Goal: Task Accomplishment & Management: Manage account settings

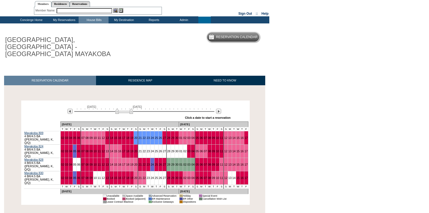
scroll to position [25, 0]
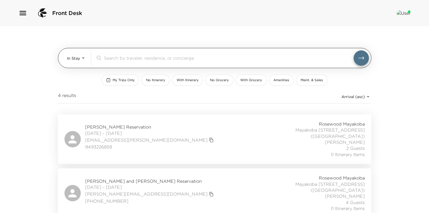
click at [84, 57] on body "Front Desk In Stay In-Stay ​ My Trips Only No Itinerary With Itinerary No Groce…" at bounding box center [214, 106] width 429 height 213
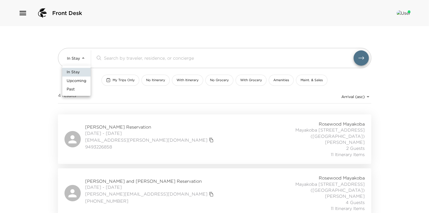
click at [79, 82] on span "Upcoming" at bounding box center [77, 80] width 20 height 5
type input "Upcoming"
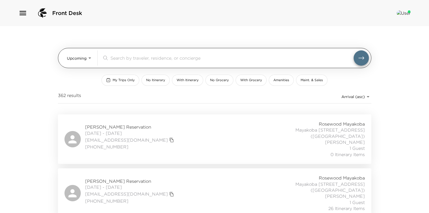
click at [117, 61] on div "​" at bounding box center [235, 57] width 267 height 15
click at [119, 61] on div "​" at bounding box center [231, 58] width 243 height 7
click at [123, 56] on input "search" at bounding box center [231, 58] width 243 height 6
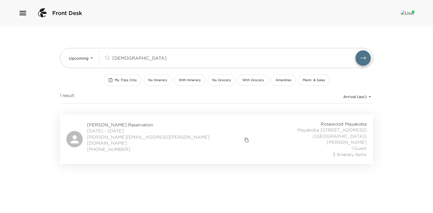
type input "[DEMOGRAPHIC_DATA]"
click at [102, 123] on span "[PERSON_NAME] Reservation" at bounding box center [168, 125] width 163 height 6
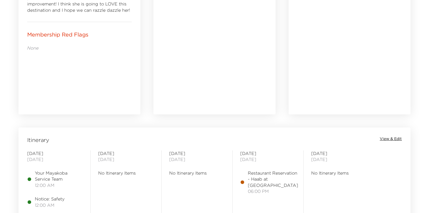
scroll to position [435, 0]
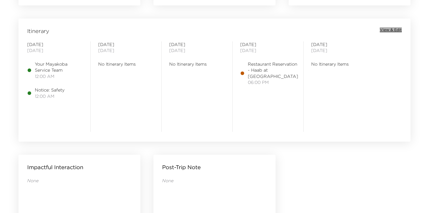
click at [390, 29] on span "View & Edit" at bounding box center [391, 29] width 22 height 5
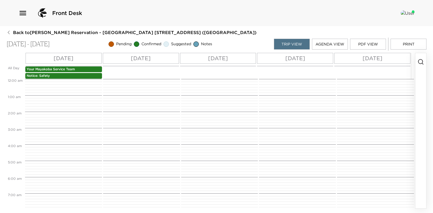
scroll to position [254, 0]
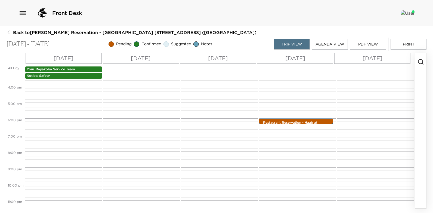
click at [151, 60] on p "Sun 09/28" at bounding box center [141, 58] width 20 height 8
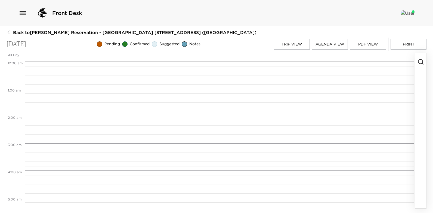
scroll to position [218, 0]
click at [419, 60] on icon "button" at bounding box center [420, 61] width 7 height 7
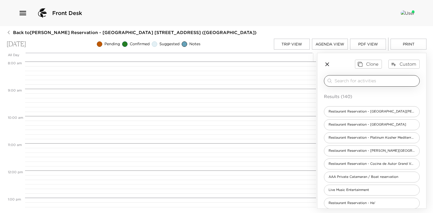
click at [366, 83] on input "search" at bounding box center [375, 80] width 83 height 6
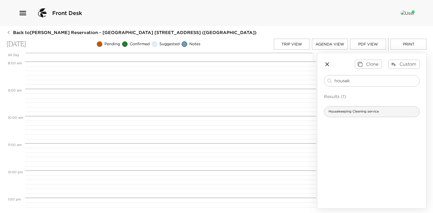
type input "housek"
click at [369, 113] on span "Housekeeping Cleaning service" at bounding box center [353, 111] width 59 height 5
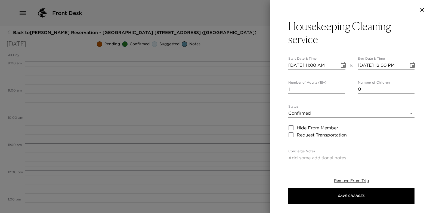
type textarea "Your Housekeeping Cleaning Service has been requested at this time. Associates …"
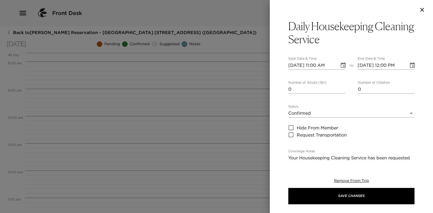
type input "0"
click at [342, 89] on input "0" at bounding box center [316, 89] width 57 height 9
click at [317, 64] on input "09/28/2025 11:00 AM" at bounding box center [311, 65] width 47 height 9
type input "09/28/2025 10:00 AM"
click at [384, 66] on input "09/28/2025 12:00 PM" at bounding box center [381, 65] width 47 height 9
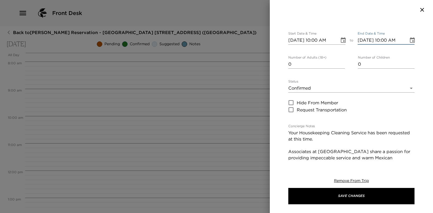
scroll to position [0, 0]
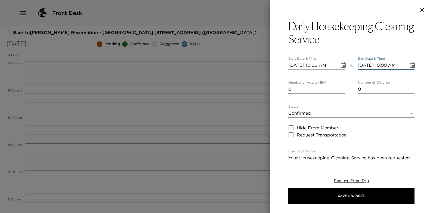
type input "09/28/2025 10:00 AM"
click at [341, 64] on icon "Choose date, selected date is Sep 28, 2025" at bounding box center [343, 64] width 5 height 5
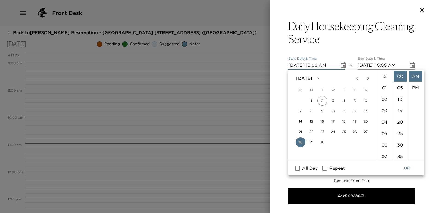
scroll to position [114, 0]
click at [323, 167] on input "Repeat" at bounding box center [324, 167] width 11 height 7
checkbox input "true"
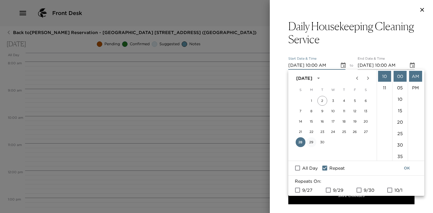
click at [311, 142] on button "29" at bounding box center [311, 142] width 10 height 10
type input "09/29/2025 10:00 AM"
type input "09/29/2025 11:00 AM"
click at [300, 142] on button "28" at bounding box center [301, 142] width 10 height 10
type input "09/28/2025 10:00 AM"
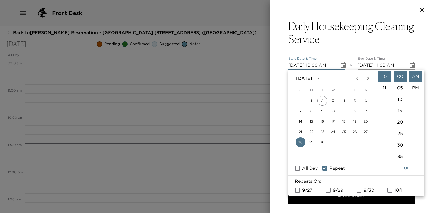
click at [328, 189] on input "9/29" at bounding box center [327, 189] width 11 height 7
checkbox input "true"
click at [359, 190] on input "9/30" at bounding box center [358, 189] width 11 height 7
checkbox input "true"
click at [409, 168] on button "OK" at bounding box center [406, 168] width 17 height 10
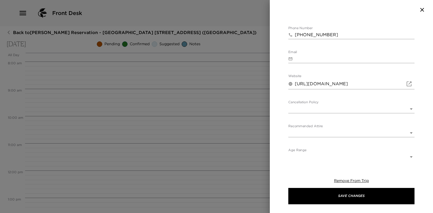
scroll to position [302, 0]
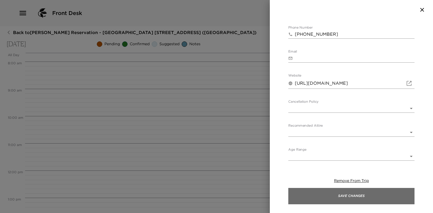
click at [356, 194] on button "Save Changes" at bounding box center [351, 196] width 126 height 16
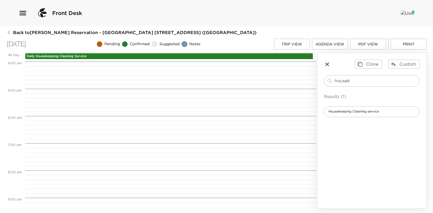
scroll to position [0, 0]
click at [302, 43] on button "Trip View" at bounding box center [292, 44] width 36 height 11
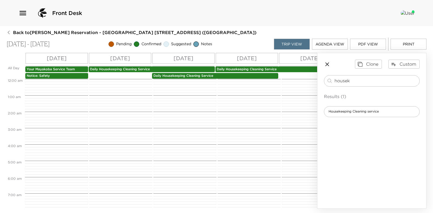
scroll to position [163, 0]
click at [333, 43] on button "Agenda View" at bounding box center [330, 44] width 36 height 11
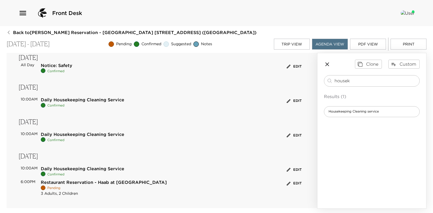
scroll to position [0, 0]
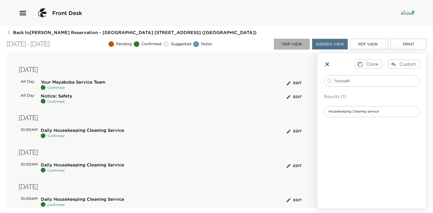
click at [292, 47] on button "Trip View" at bounding box center [292, 44] width 36 height 11
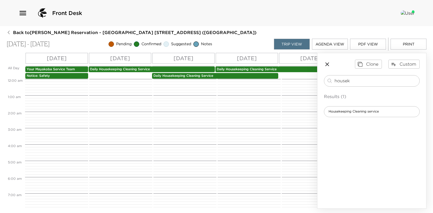
scroll to position [163, 0]
click at [135, 69] on p "Daily Housekeeping Cleaning Service" at bounding box center [151, 69] width 123 height 5
click at [72, 58] on div "Sat 09/27" at bounding box center [57, 58] width 62 height 11
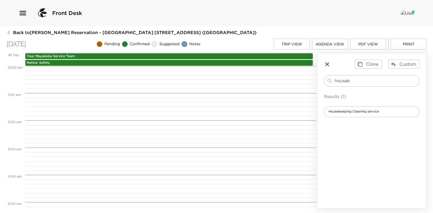
scroll to position [218, 0]
drag, startPoint x: 355, startPoint y: 81, endPoint x: 319, endPoint y: 78, distance: 35.7
click at [319, 79] on div "Clone Custom housek ​ Results (1) Housekeeping Cleaning service" at bounding box center [371, 88] width 109 height 70
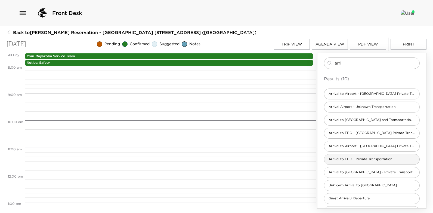
scroll to position [27, 0]
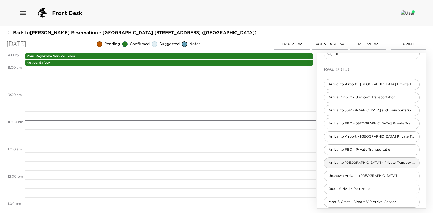
type input "arri"
click at [380, 160] on span "Arrival to Cancun Airport - Private Transportation" at bounding box center [371, 162] width 95 height 5
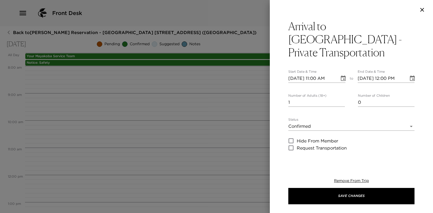
type textarea "I anticipate your arrival on _____ Airlines with flight number _____ and have c…"
click at [341, 98] on input "2" at bounding box center [316, 102] width 57 height 9
type input "3"
click at [341, 98] on input "3" at bounding box center [316, 102] width 57 height 9
click at [409, 98] on input "1" at bounding box center [386, 102] width 57 height 9
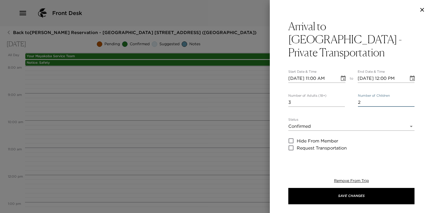
type input "2"
click at [409, 98] on input "2" at bounding box center [386, 102] width 57 height 9
click at [316, 74] on input "09/27/2025 11:00 AM" at bounding box center [311, 78] width 47 height 9
type input "09/27/2025 04:55 PM"
type input "09/27/2025 05:55 PM"
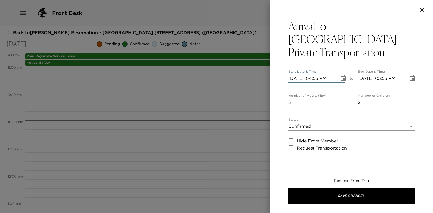
type input "09/27/2025 04:55 PM"
click at [385, 74] on input "09/27/2025 05:55 PM" at bounding box center [381, 78] width 47 height 9
type input "09/27/2025 04:55 PM"
click at [423, 87] on div "Arrival to Cancun Airport - Private Transportation Start Date & Time 09/27/2025…" at bounding box center [351, 90] width 163 height 141
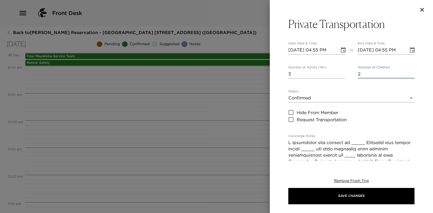
scroll to position [54, 0]
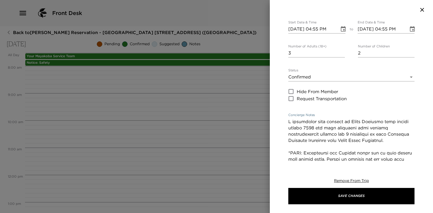
scroll to position [109, 0]
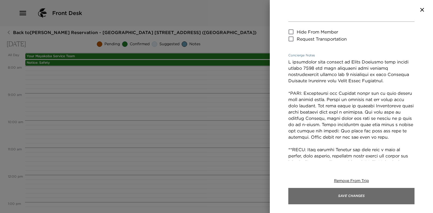
type textarea "I anticipate your arrival on Delta Airlines with flight number 0615 and have co…"
click at [356, 197] on button "Save Changes" at bounding box center [351, 196] width 126 height 16
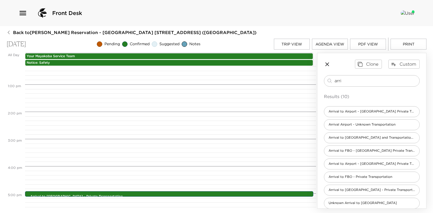
scroll to position [381, 0]
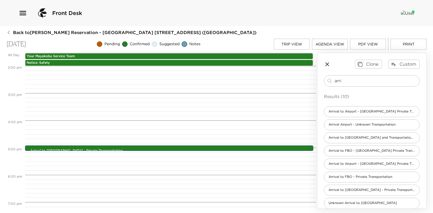
click at [296, 43] on button "Trip View" at bounding box center [292, 44] width 36 height 11
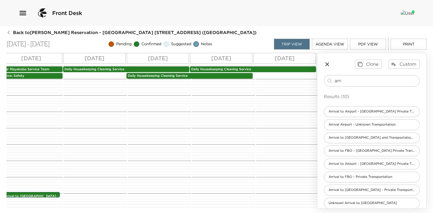
scroll to position [0, 33]
click at [298, 59] on div "Wed 10/01" at bounding box center [281, 58] width 62 height 11
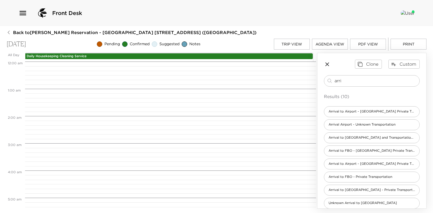
scroll to position [218, 0]
drag, startPoint x: 346, startPoint y: 78, endPoint x: 330, endPoint y: 79, distance: 16.1
click at [330, 79] on div "arri ​" at bounding box center [371, 80] width 91 height 7
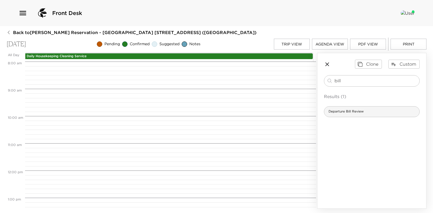
type input "bill"
click at [352, 111] on span "Departure Bill Review" at bounding box center [346, 111] width 44 height 5
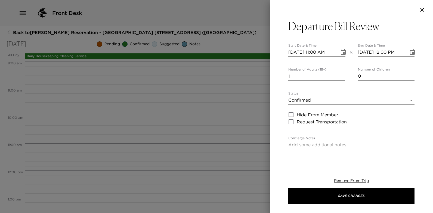
type textarea "In preparation for your departure today, I would like to visit you personally t…"
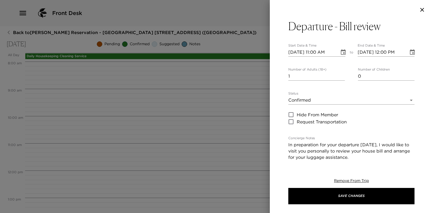
click at [315, 52] on input "10/01/2025 11:00 AM" at bounding box center [311, 52] width 47 height 9
type input "10/01/2025 10:45 AM"
click at [383, 54] on input "10/01/2025 12:00 PM" at bounding box center [381, 52] width 47 height 9
type input "10/01/2025 10:45 AM"
click at [421, 74] on div "Departure - Bill review Start Date & Time 10/01/2025 10:45 AM to End Date & Tim…" at bounding box center [351, 90] width 163 height 141
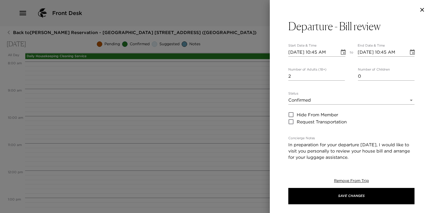
click at [341, 74] on input "2" at bounding box center [316, 76] width 57 height 9
type input "3"
click at [341, 74] on input "3" at bounding box center [316, 76] width 57 height 9
click at [409, 73] on input "1" at bounding box center [386, 76] width 57 height 9
type input "2"
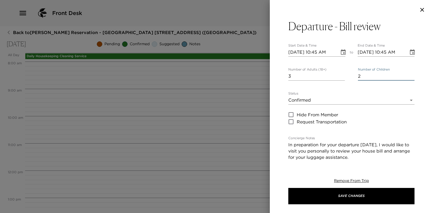
click at [409, 73] on input "2" at bounding box center [386, 76] width 57 height 9
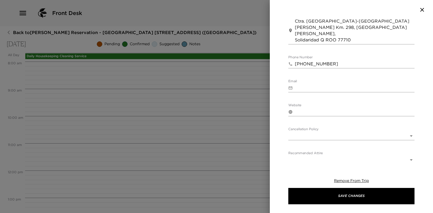
scroll to position [274, 0]
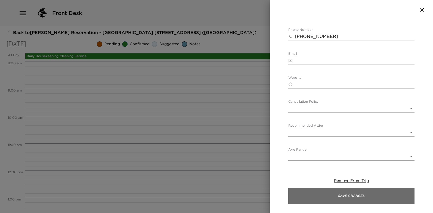
click at [357, 194] on button "Save Changes" at bounding box center [351, 196] width 126 height 16
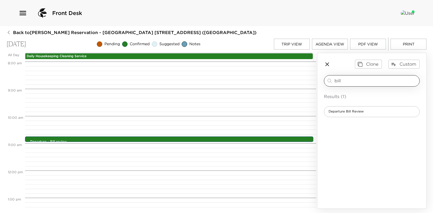
drag, startPoint x: 342, startPoint y: 82, endPoint x: 325, endPoint y: 83, distance: 16.9
click at [325, 83] on div "bill ​" at bounding box center [372, 80] width 96 height 11
type input "check"
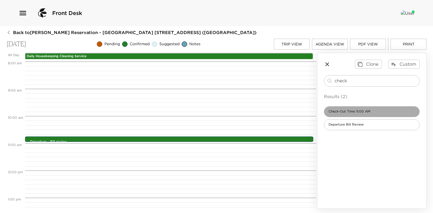
click at [344, 111] on span "Check-Out Time 11:00 AM" at bounding box center [349, 111] width 50 height 5
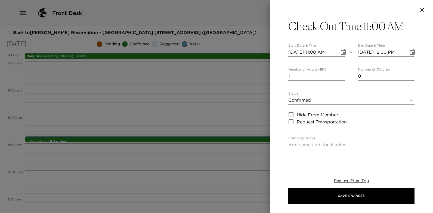
type textarea "Please note that check-out time of the residence is no later than 11:00 AM. Sin…"
click at [341, 76] on input "0" at bounding box center [316, 76] width 57 height 9
click at [340, 75] on input "1" at bounding box center [316, 76] width 57 height 9
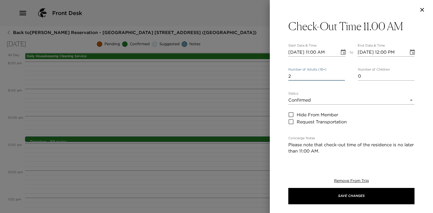
click at [340, 75] on input "2" at bounding box center [316, 76] width 57 height 9
type input "3"
click at [340, 75] on input "3" at bounding box center [316, 76] width 57 height 9
click at [408, 75] on input "1" at bounding box center [386, 76] width 57 height 9
type input "2"
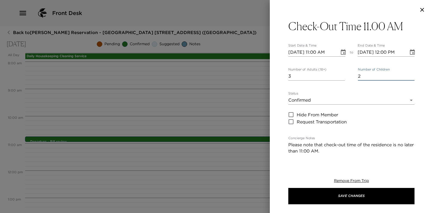
click at [408, 75] on input "2" at bounding box center [386, 76] width 57 height 9
click at [315, 51] on input "10/01/2025 11:00 AM" at bounding box center [311, 52] width 47 height 9
click at [383, 52] on input "10/01/2025 12:00 PM" at bounding box center [381, 52] width 47 height 9
type input "10/01/2025 11:00 AM"
click at [422, 98] on div "Check-Out Time 11.00 AM Start Date & Time 10/01/2025 11:00 AM to End Date & Tim…" at bounding box center [351, 90] width 163 height 141
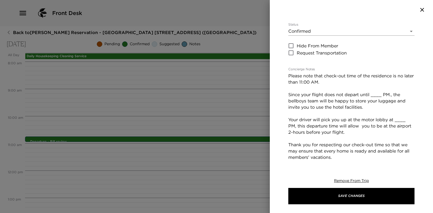
scroll to position [82, 0]
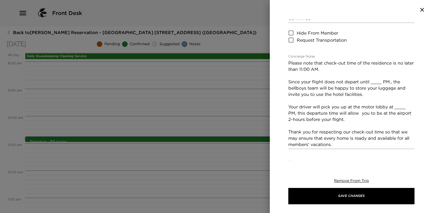
click at [382, 82] on textarea "Please note that check-out time of the residence is no later than 11:00 AM. Sin…" at bounding box center [351, 104] width 126 height 88
click at [405, 107] on textarea "Please note that check-out time of the residence is no later than 11:00 AM. Sin…" at bounding box center [351, 104] width 126 height 88
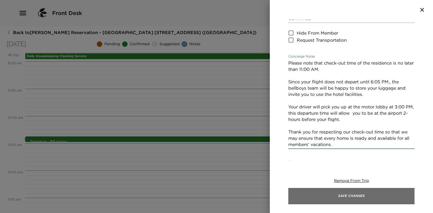
type textarea "Please note that check-out time of the residence is no later than 11:00 AM. Sin…"
click at [347, 195] on button "Save Changes" at bounding box center [351, 196] width 126 height 16
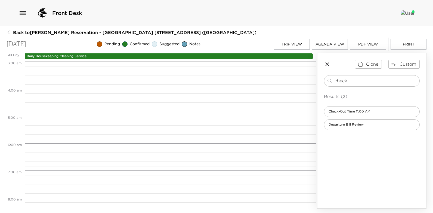
click at [365, 46] on button "PDF View" at bounding box center [368, 44] width 36 height 11
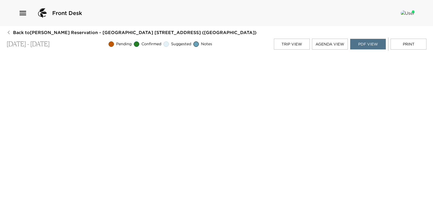
click at [21, 12] on icon "button" at bounding box center [22, 13] width 9 height 9
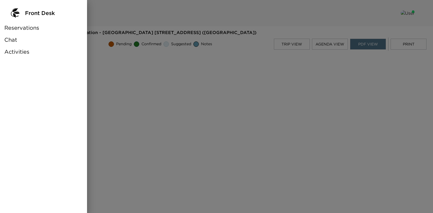
click at [31, 27] on span "Reservations" at bounding box center [21, 28] width 35 height 8
